Goal: Transaction & Acquisition: Purchase product/service

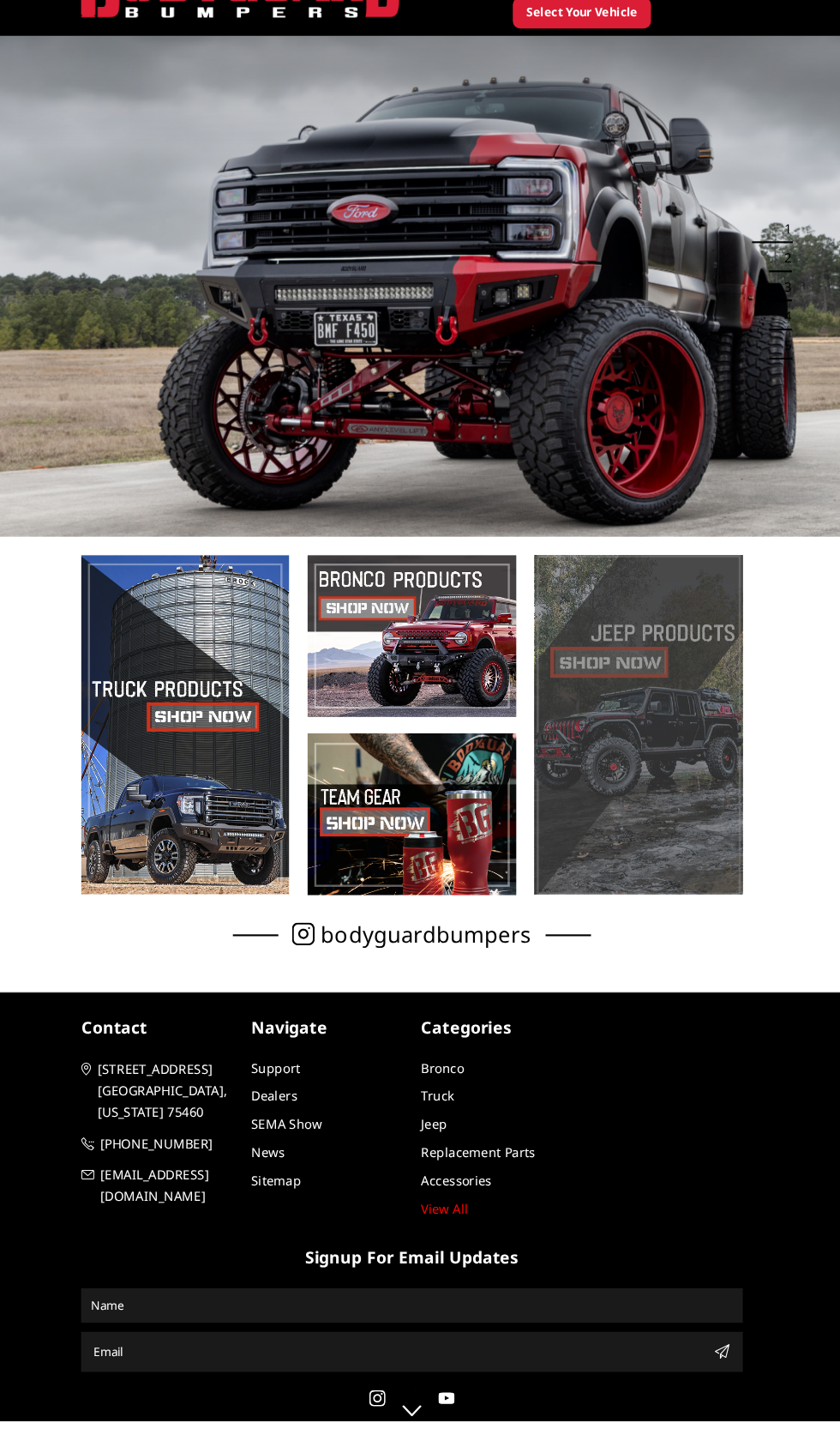
click at [660, 843] on span at bounding box center [633, 772] width 196 height 320
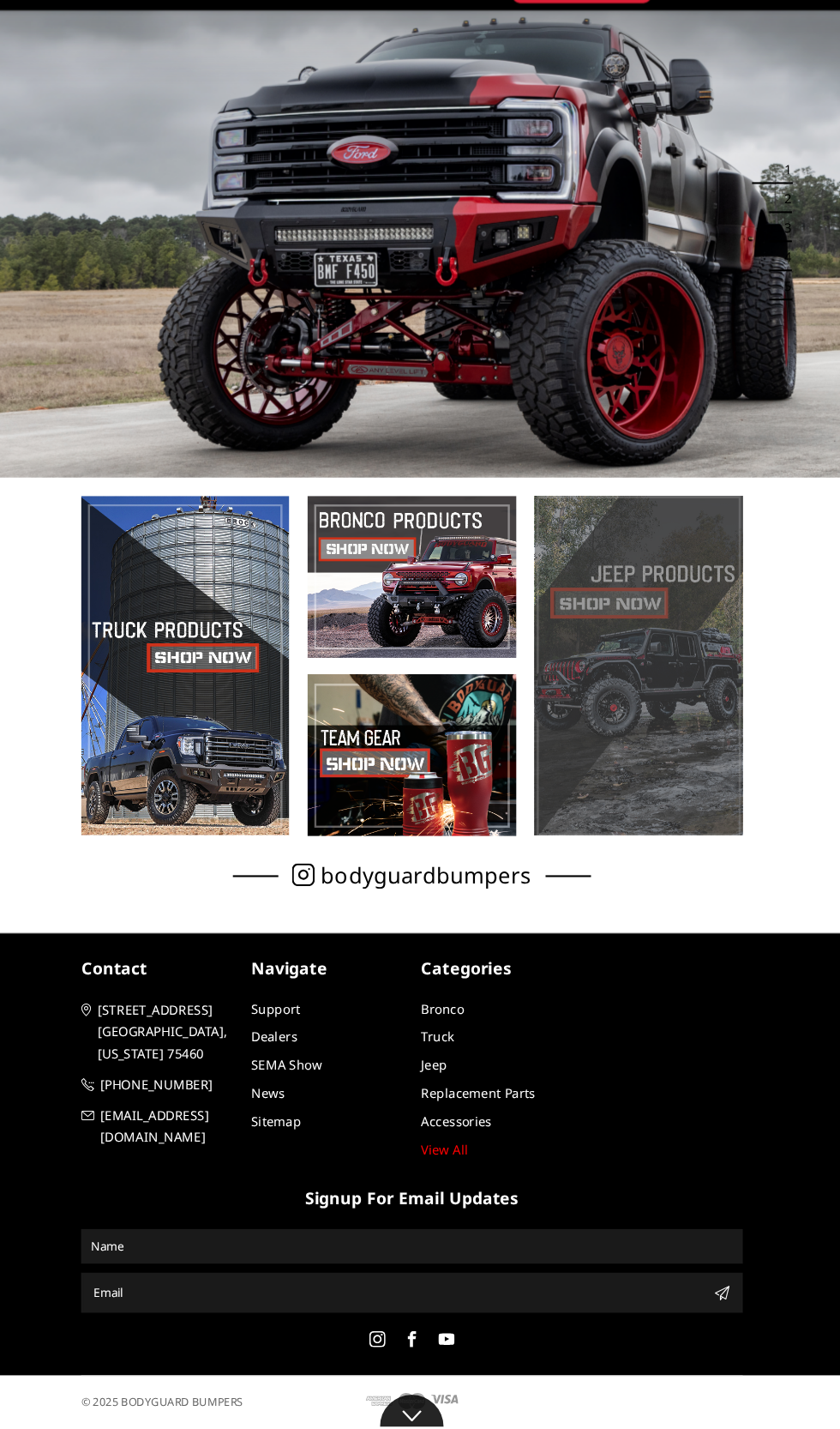
scroll to position [32, 0]
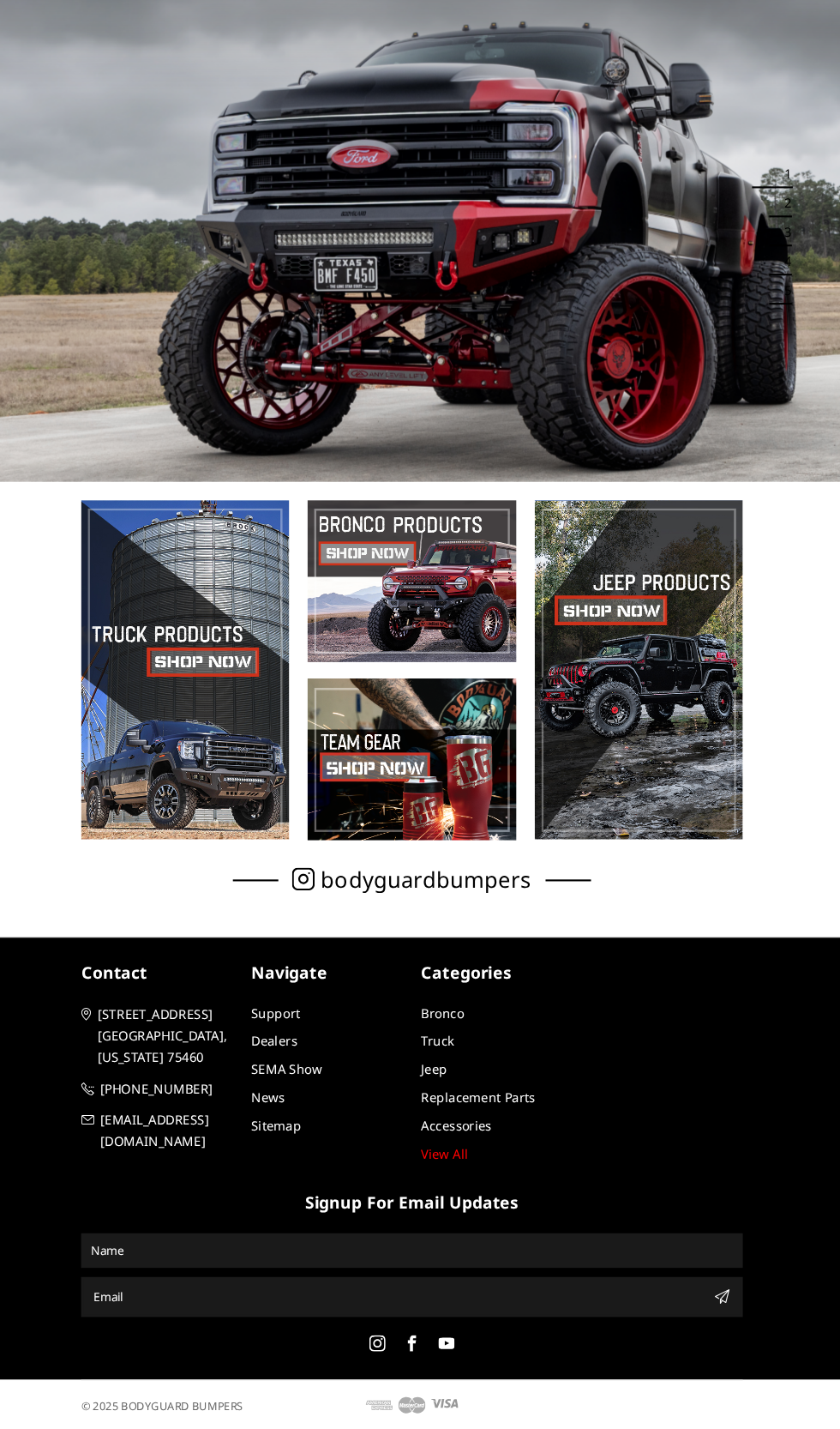
scroll to position [32, 0]
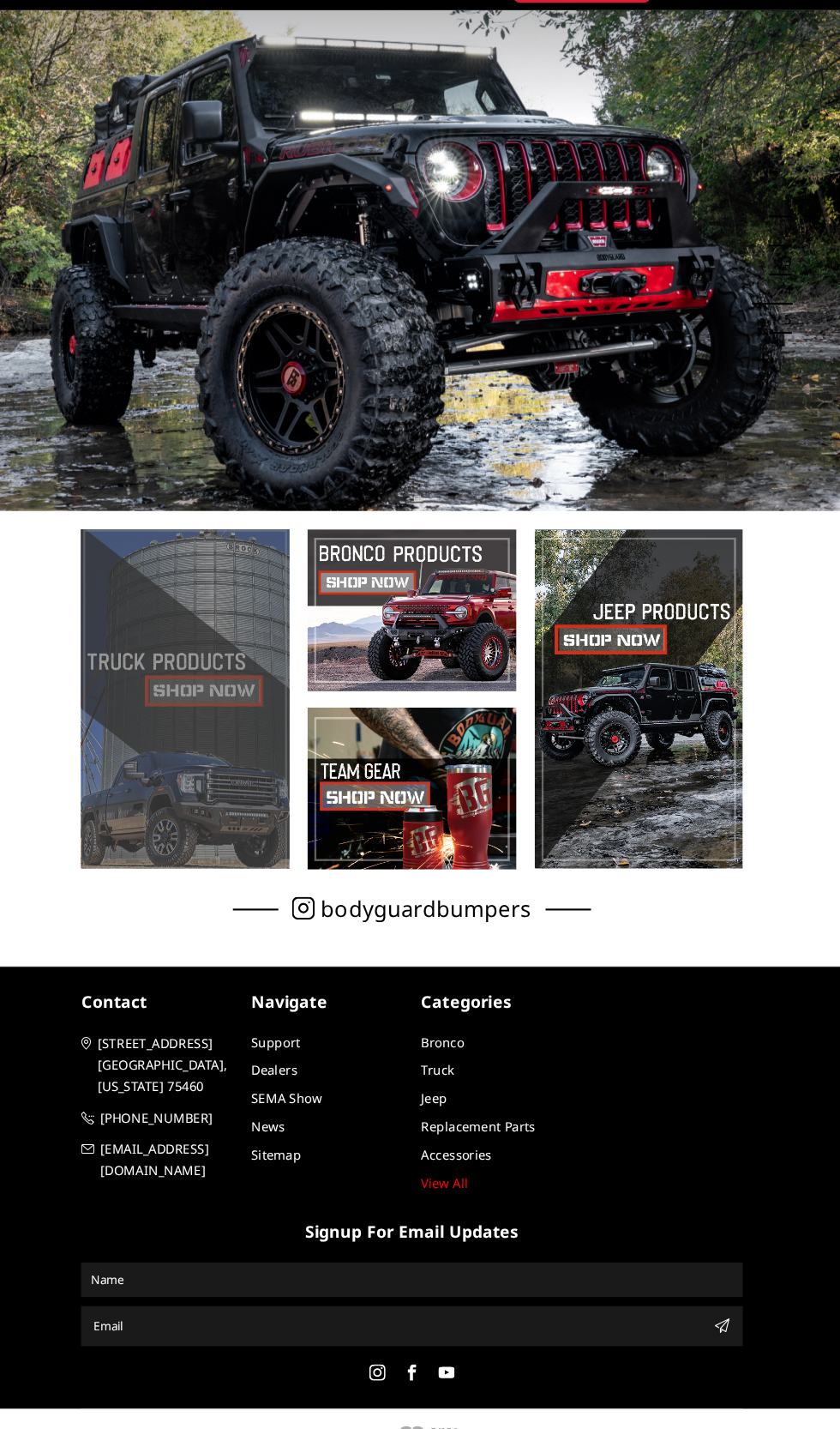
click at [218, 709] on span at bounding box center [206, 740] width 196 height 320
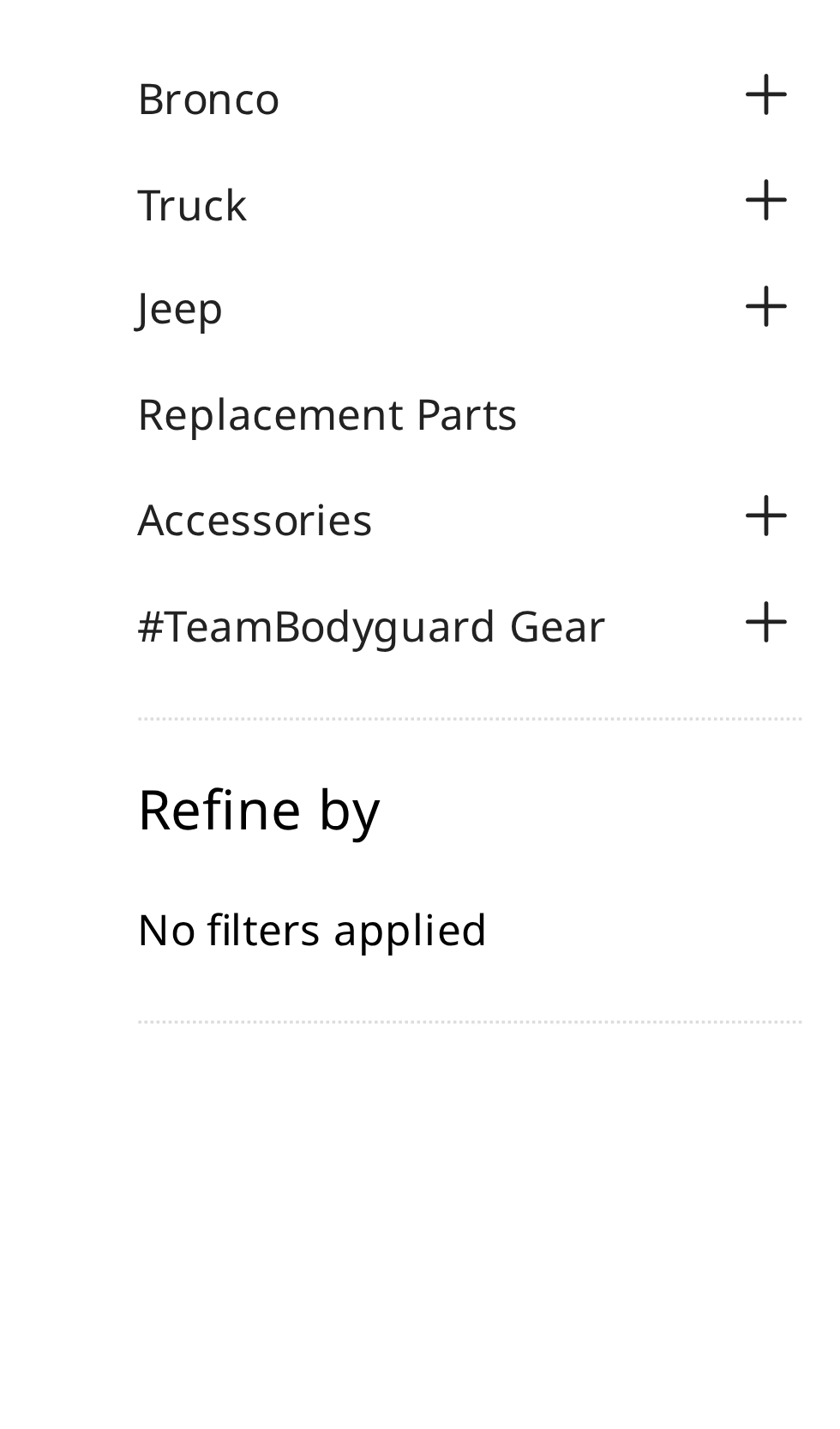
click at [289, 250] on div at bounding box center [285, 256] width 20 height 20
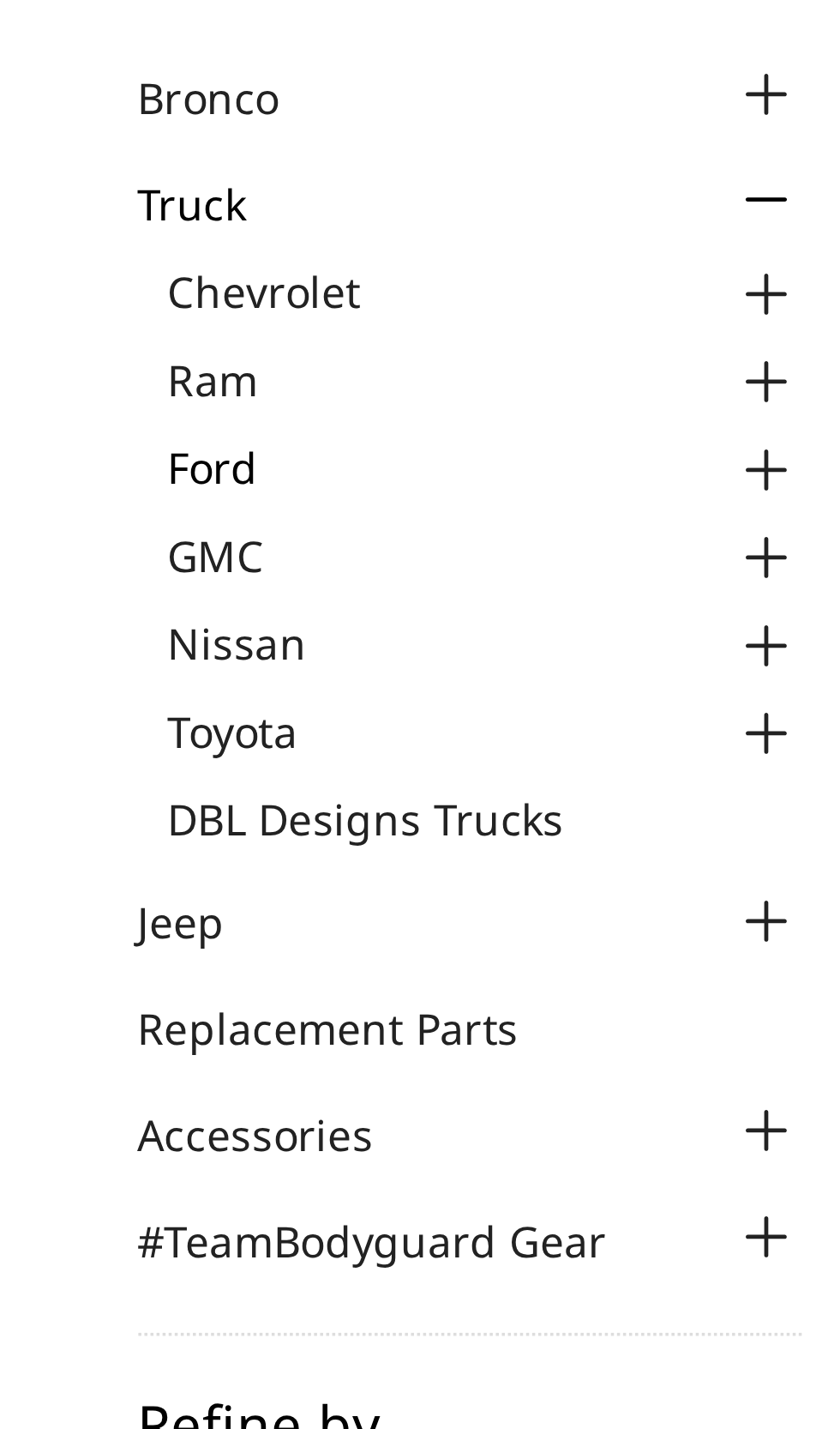
click at [140, 335] on link "Ford" at bounding box center [207, 331] width 180 height 18
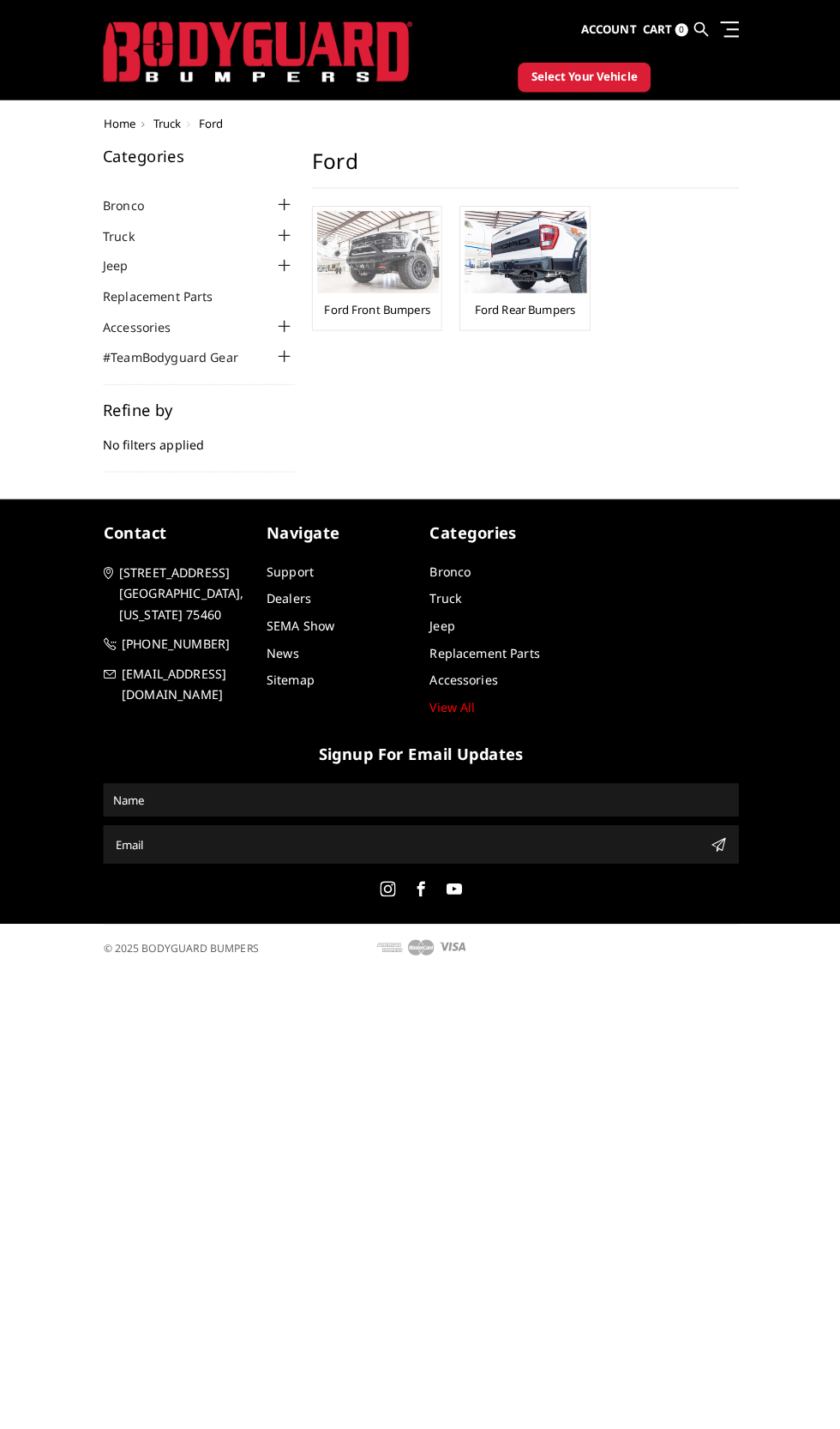
click at [389, 328] on link "Ford Front Bumpers" at bounding box center [377, 330] width 103 height 16
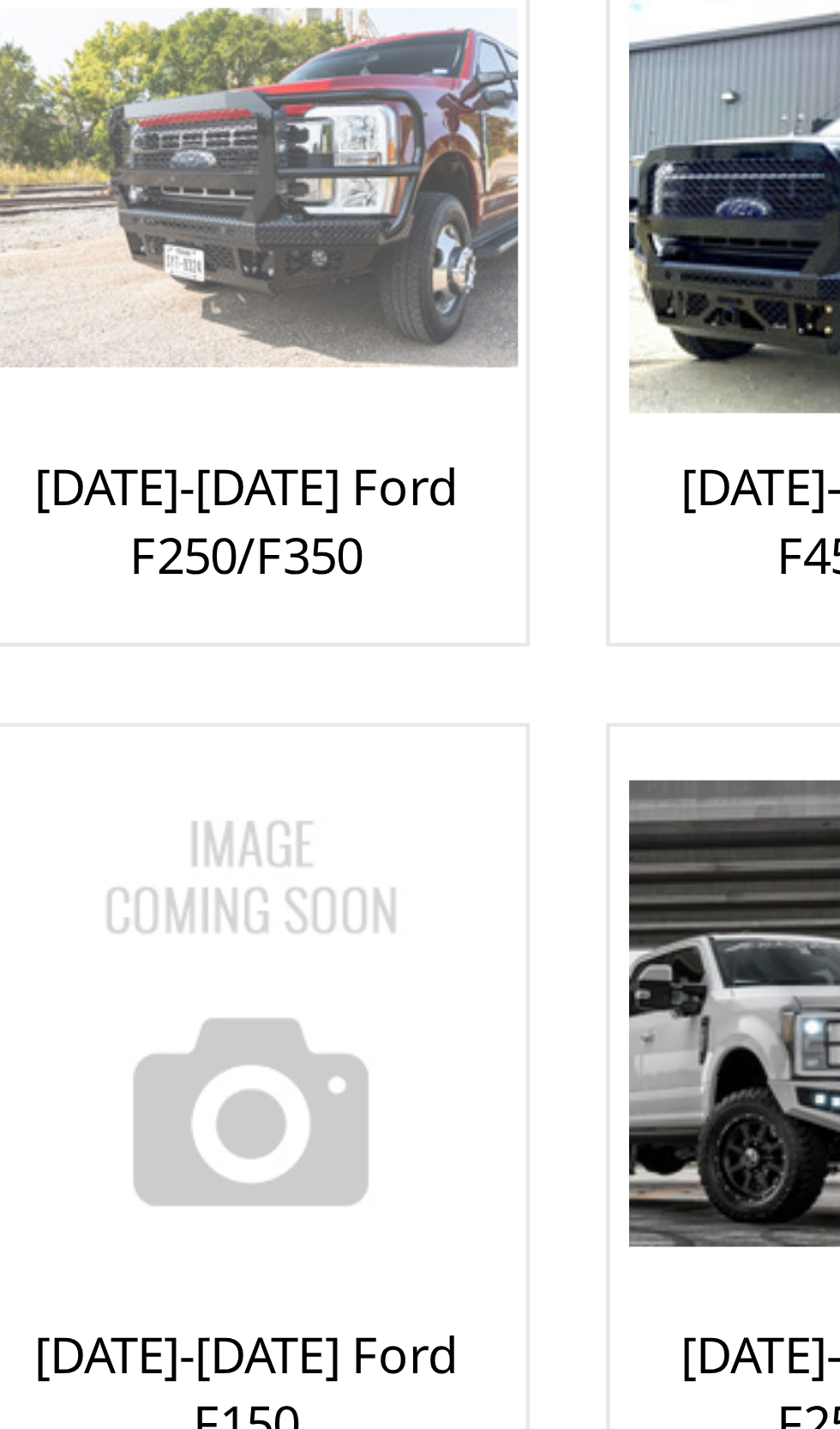
click at [385, 356] on link "[DATE]-[DATE] Ford F250/F350" at bounding box center [377, 358] width 117 height 31
